Goal: Task Accomplishment & Management: Manage account settings

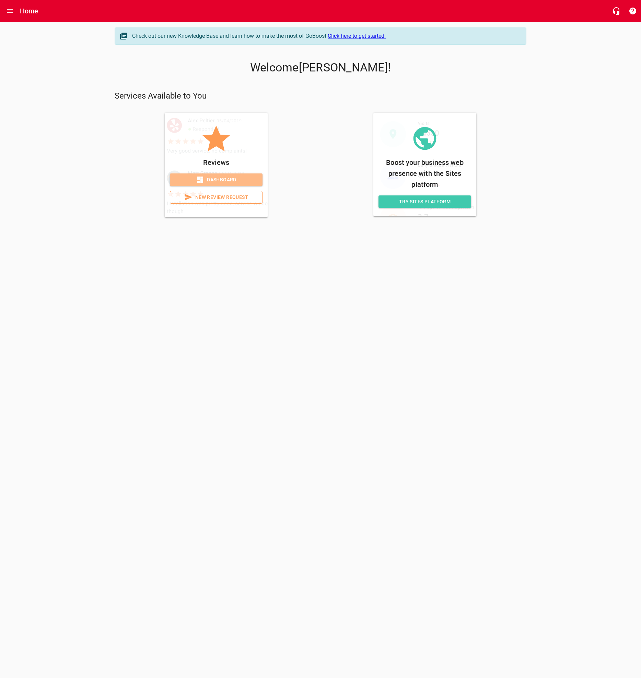
click at [229, 180] on span "Dashboard" at bounding box center [216, 179] width 82 height 9
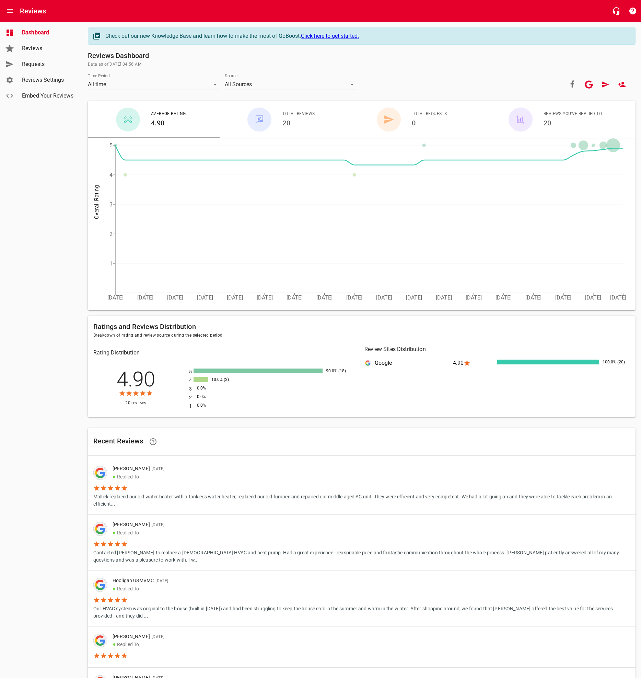
click at [422, 53] on h6 "Reviews Dashboard" at bounding box center [362, 55] width 548 height 11
click at [11, 13] on icon "Open drawer" at bounding box center [10, 11] width 6 height 4
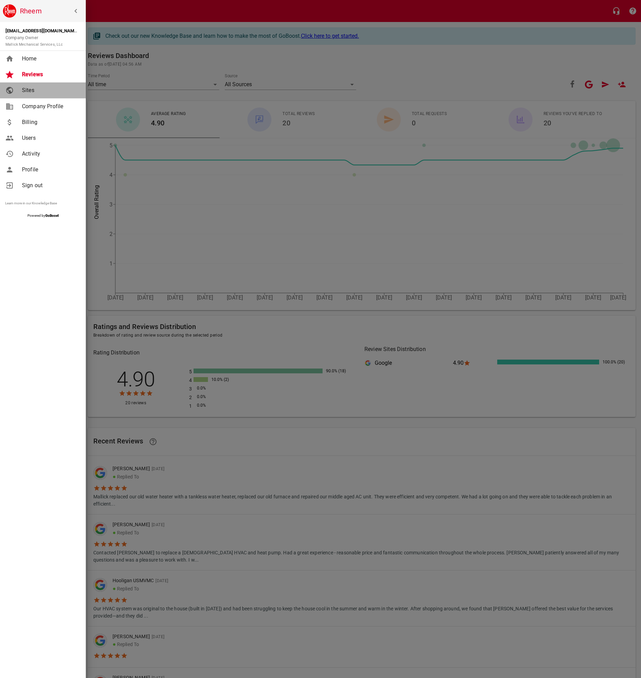
click at [28, 89] on span "Sites" at bounding box center [50, 90] width 56 height 8
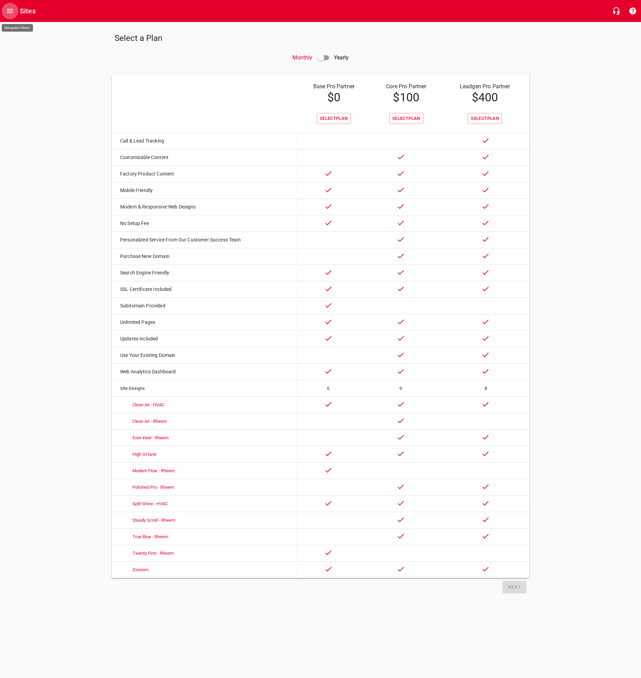
click at [7, 13] on icon "Open drawer" at bounding box center [10, 11] width 6 height 4
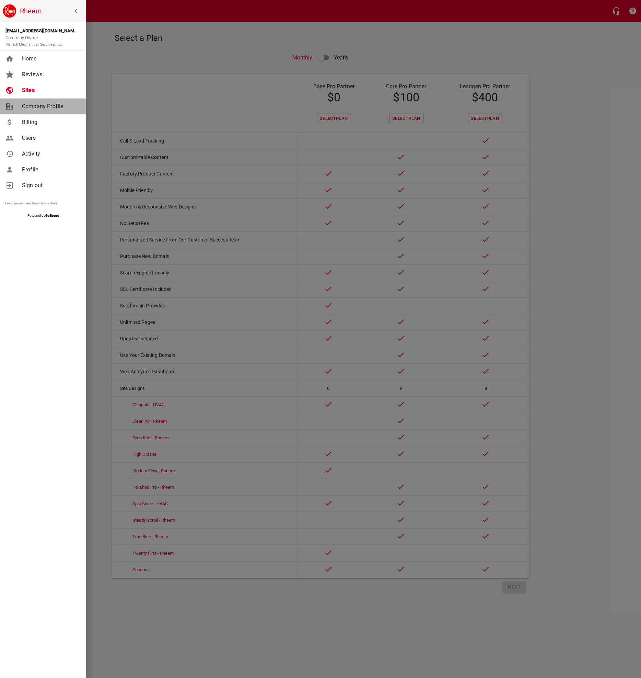
click at [43, 107] on span "Company Profile" at bounding box center [50, 106] width 56 height 8
select select "[US_STATE]"
